Goal: Information Seeking & Learning: Learn about a topic

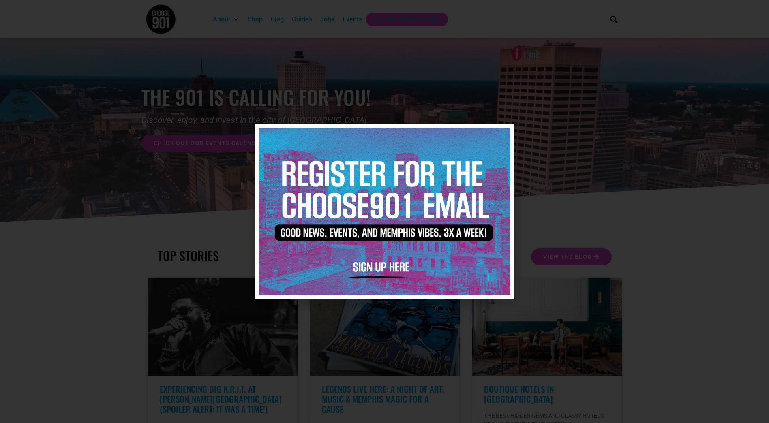
scroll to position [81, 0]
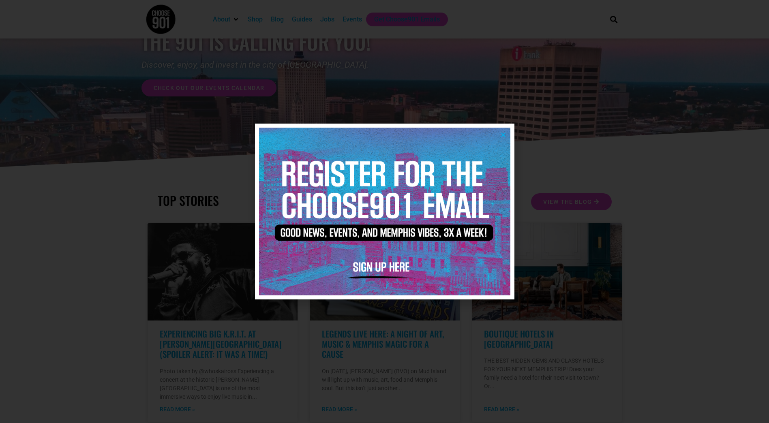
click at [504, 135] on icon "Close" at bounding box center [503, 135] width 6 height 6
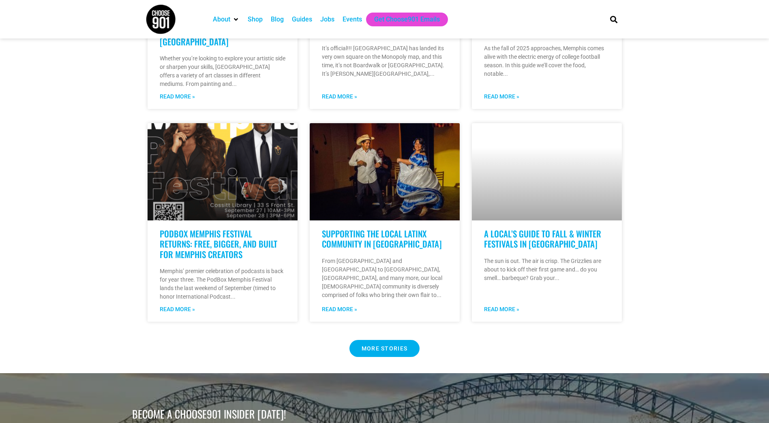
scroll to position [608, 0]
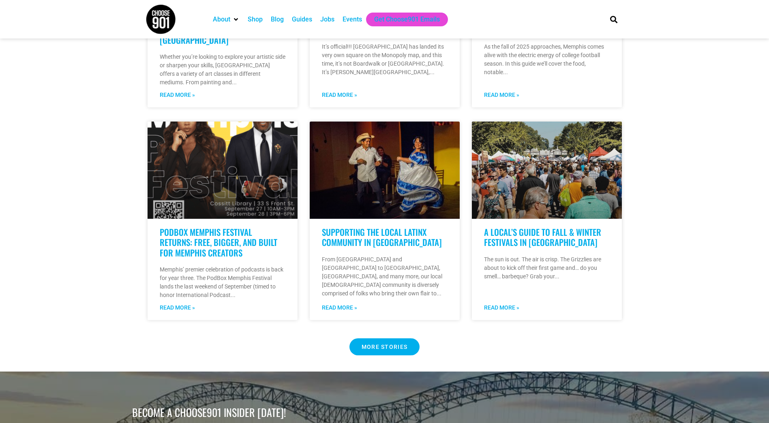
click at [381, 344] on span "MORE STORIES" at bounding box center [384, 347] width 46 height 6
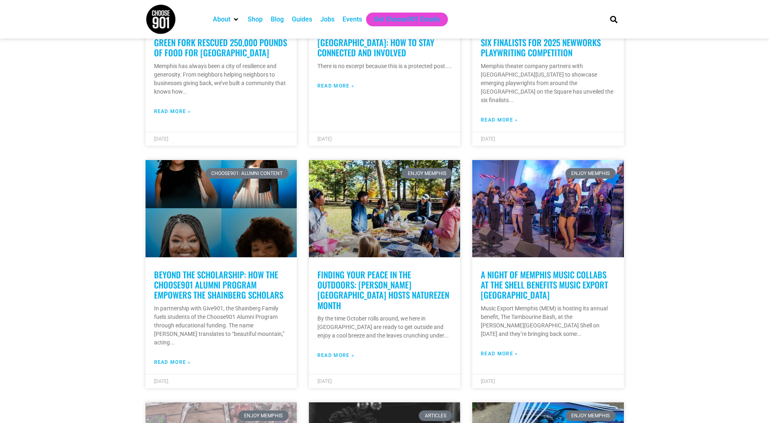
scroll to position [365, 0]
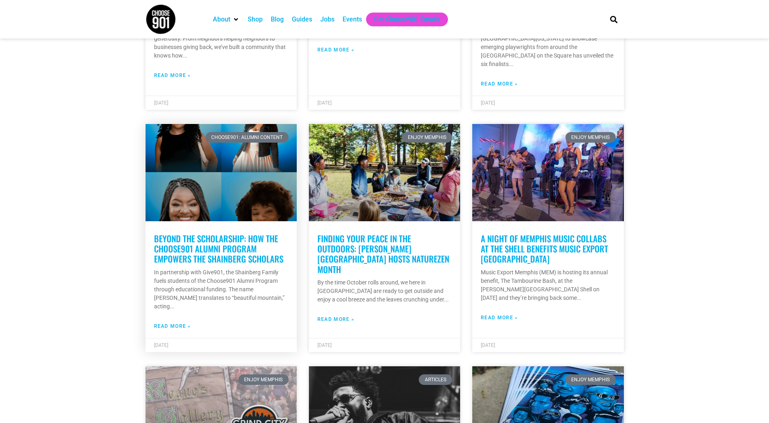
click at [226, 237] on link "Beyond the Scholarship: How the Choose901 Alumni Program empowers the Shainberg…" at bounding box center [218, 248] width 129 height 33
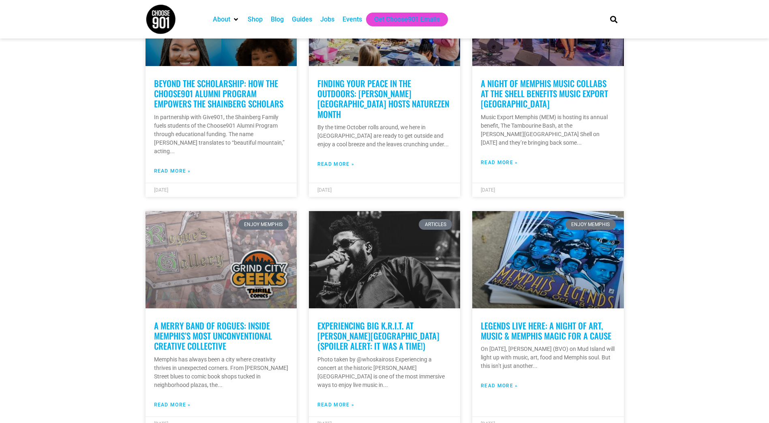
scroll to position [567, 0]
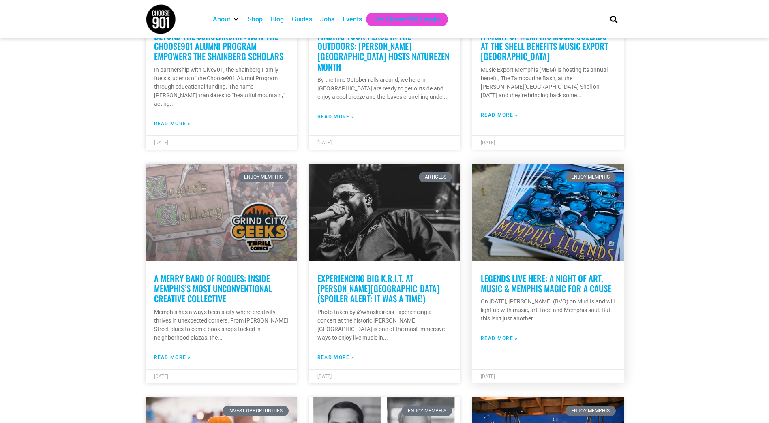
click at [559, 254] on div "Enjoy Memphis LEGENDS LIVE HERE: A NIGHT OF ART, MUSIC & MEMPHIS MAGIC FOR A CA…" at bounding box center [547, 274] width 151 height 220
click at [551, 272] on link "LEGENDS LIVE HERE: A NIGHT OF ART, MUSIC & MEMPHIS MAGIC FOR A CAUSE" at bounding box center [545, 283] width 130 height 23
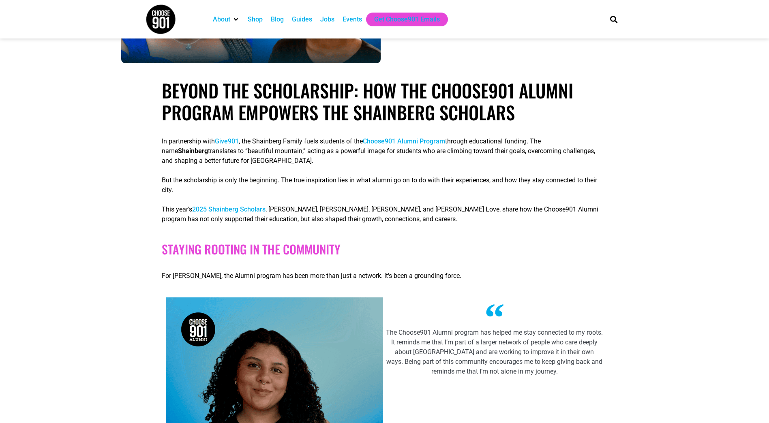
scroll to position [122, 0]
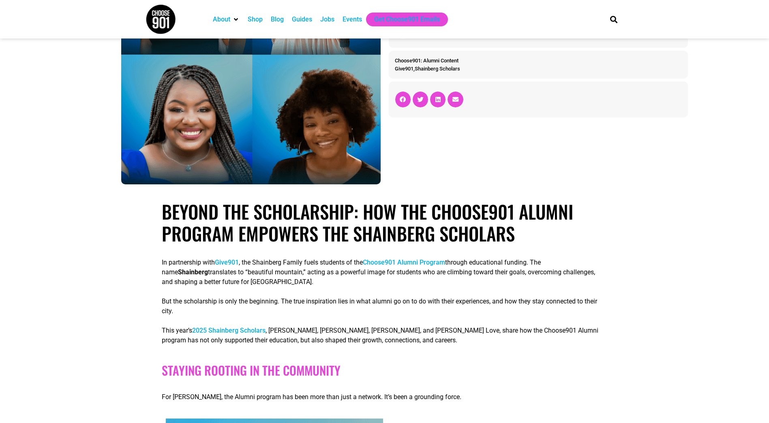
click at [424, 260] on link "Choose901 Alumni Program" at bounding box center [404, 262] width 82 height 8
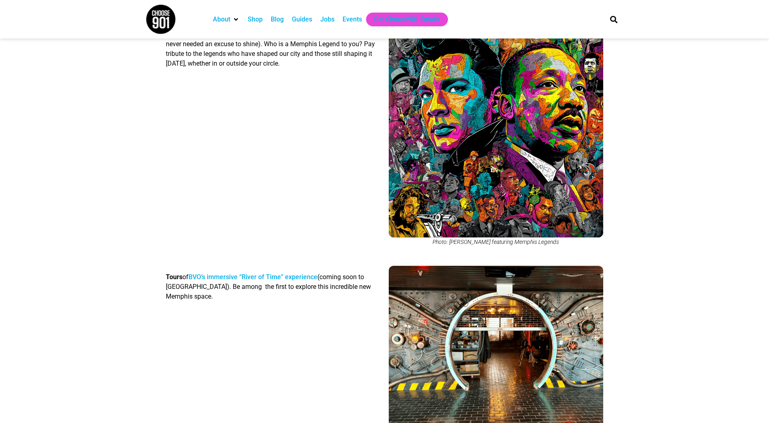
scroll to position [1904, 0]
